Goal: Task Accomplishment & Management: Manage account settings

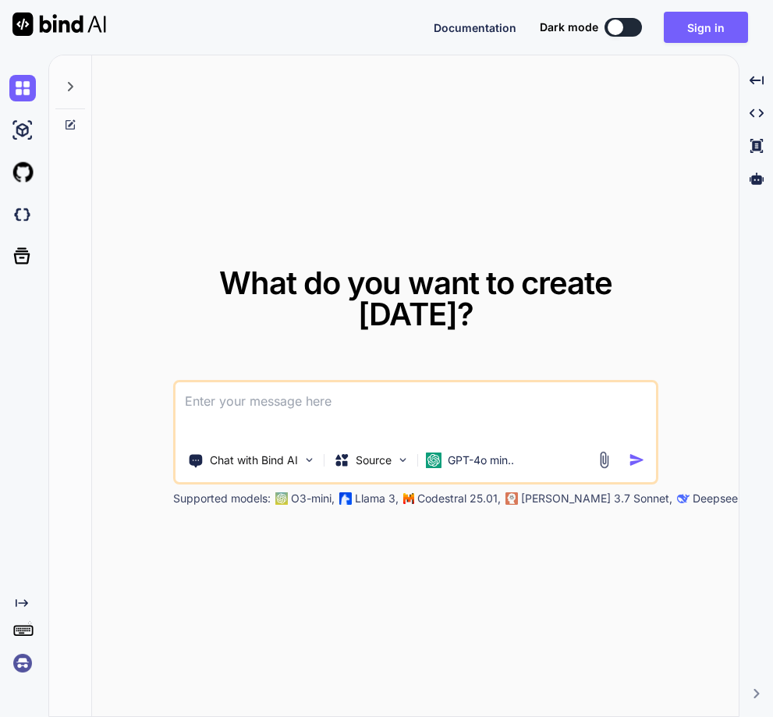
click at [24, 664] on img at bounding box center [22, 663] width 27 height 27
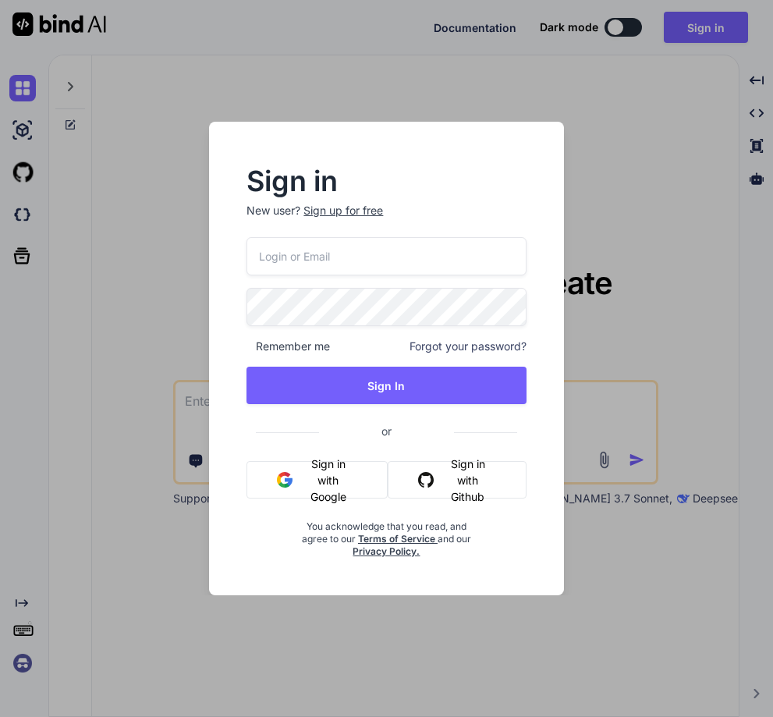
click at [319, 277] on div "Remember me Forgot your password? Sign In or Sign in with Google Sign in with G…" at bounding box center [386, 397] width 279 height 321
click at [297, 255] on input "email" at bounding box center [386, 256] width 279 height 38
paste input "[EMAIL_ADDRESS][DOMAIN_NAME]"
type input "[EMAIL_ADDRESS][DOMAIN_NAME]"
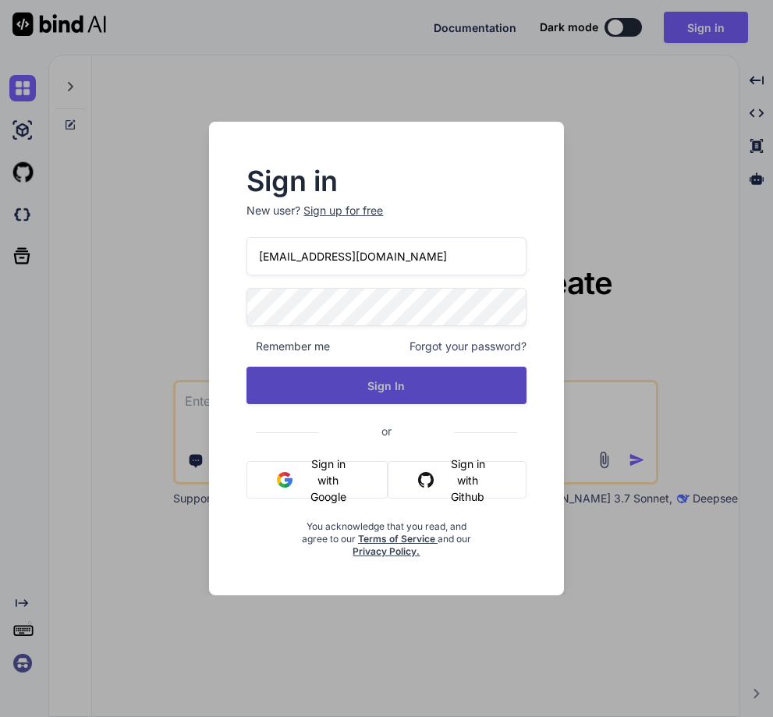
click at [390, 381] on button "Sign In" at bounding box center [386, 385] width 279 height 37
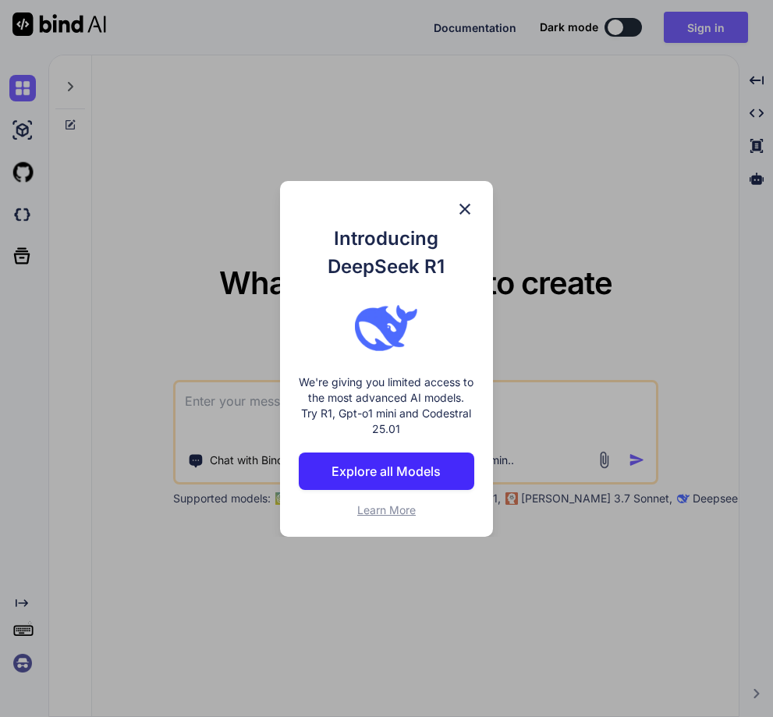
click at [464, 211] on img at bounding box center [465, 209] width 19 height 19
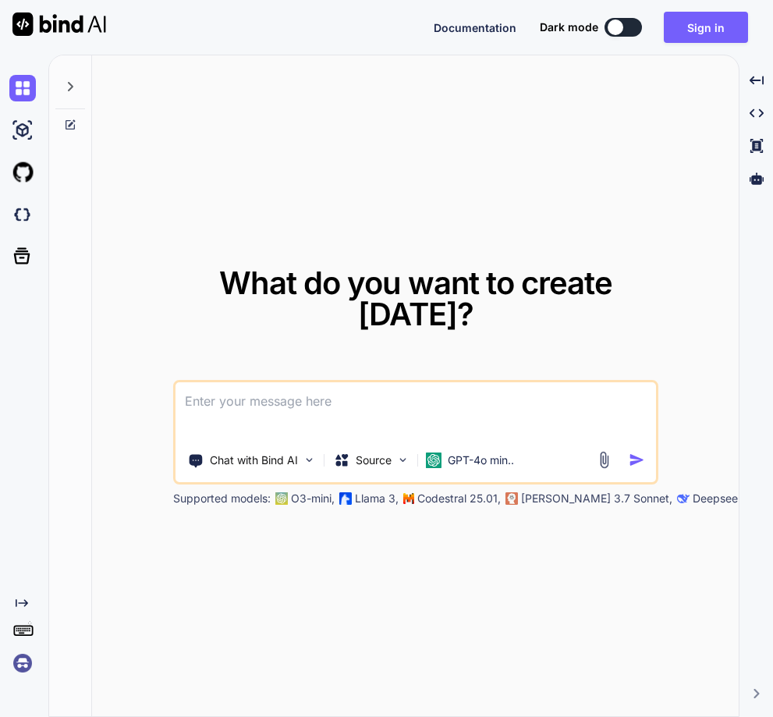
click at [19, 669] on img at bounding box center [22, 663] width 27 height 27
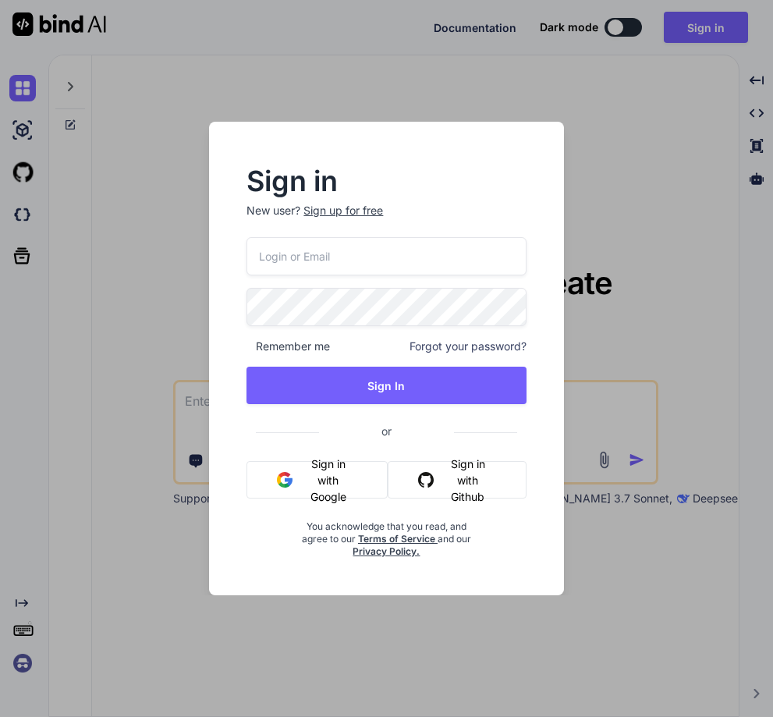
click at [310, 261] on input "email" at bounding box center [386, 256] width 279 height 38
paste input "zC3$sA0(jN3[yS9#yB2}"
type input "zC3$sA0(jN3[yS9#yB2}"
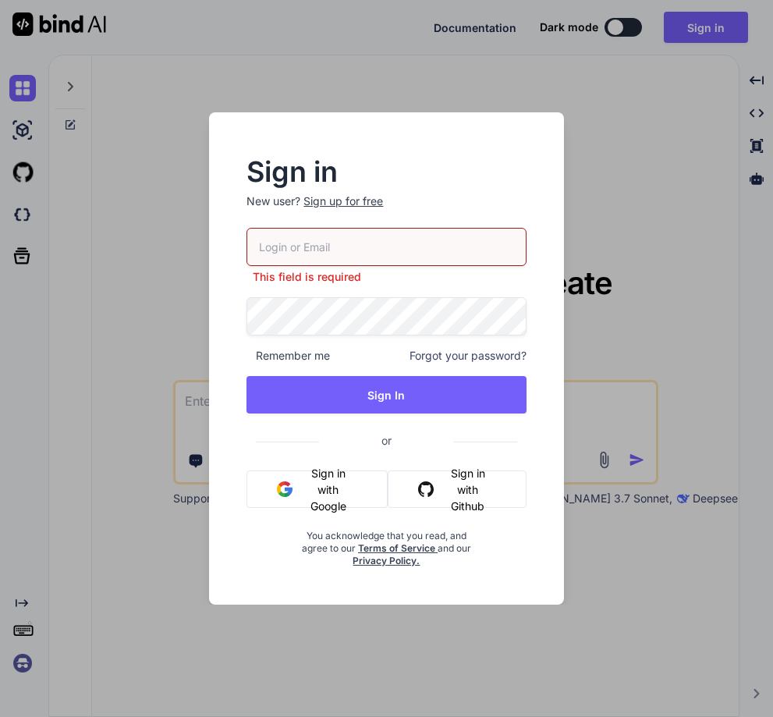
click at [302, 239] on input "email" at bounding box center [386, 247] width 279 height 38
paste input "[EMAIL_ADDRESS][DOMAIN_NAME]"
type input "[EMAIL_ADDRESS][DOMAIN_NAME]"
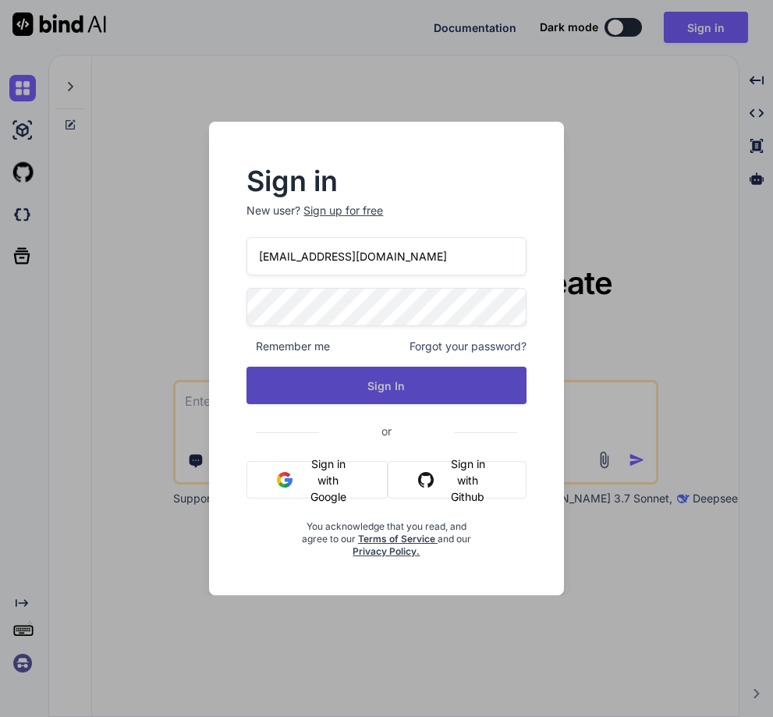
click at [374, 379] on button "Sign In" at bounding box center [386, 385] width 279 height 37
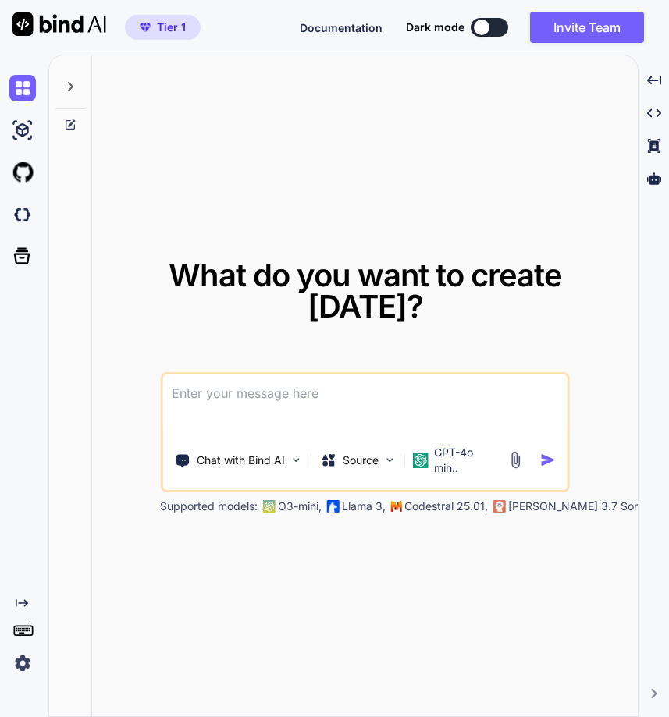
click at [23, 662] on img at bounding box center [22, 663] width 27 height 27
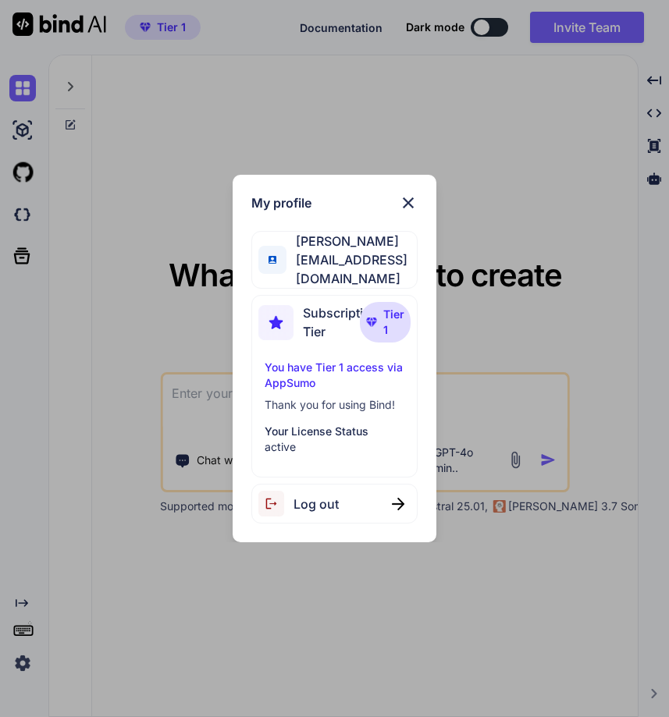
click at [304, 504] on span "Log out" at bounding box center [315, 504] width 45 height 19
